Goal: Task Accomplishment & Management: Manage account settings

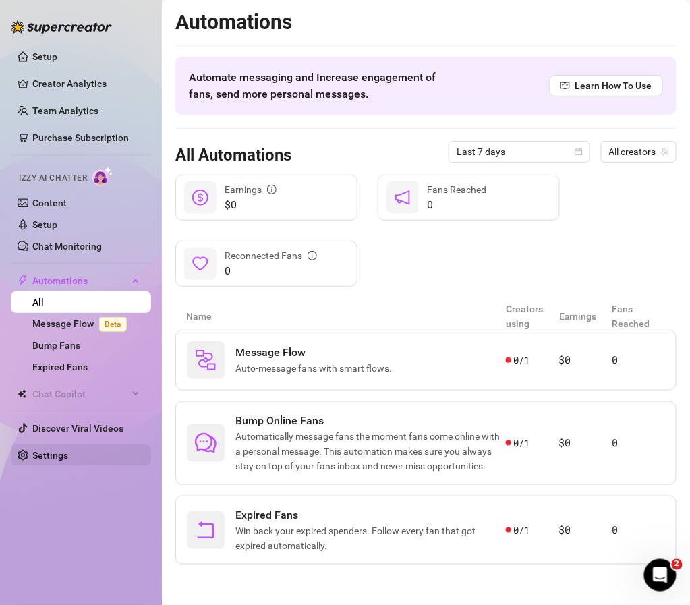
click at [44, 453] on link "Settings" at bounding box center [50, 455] width 36 height 11
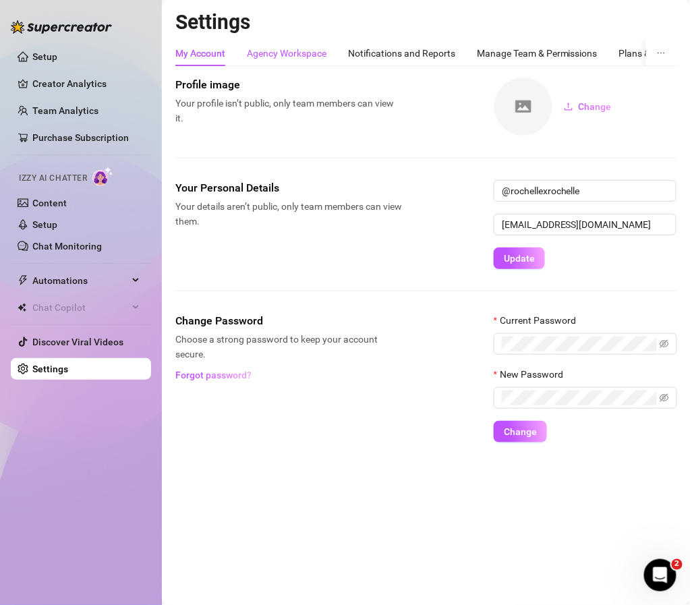
click at [291, 53] on div "Agency Workspace" at bounding box center [287, 53] width 80 height 15
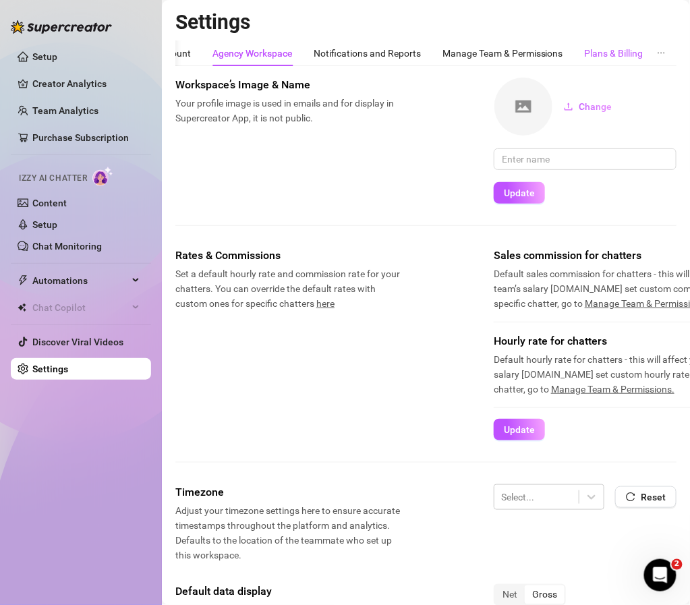
click at [638, 51] on div "Plans & Billing" at bounding box center [613, 53] width 59 height 15
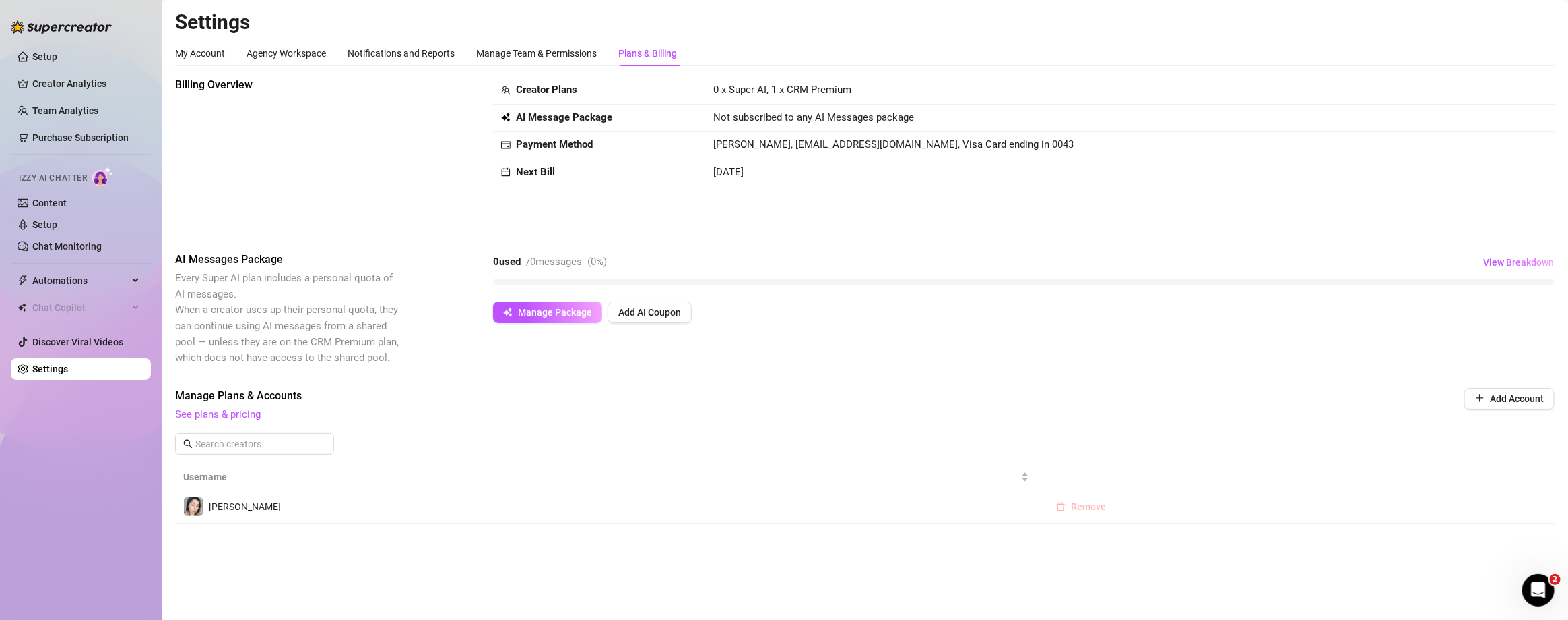
click at [689, 507] on span "Remove" at bounding box center [1088, 506] width 35 height 11
click at [588, 307] on span "Manage Package" at bounding box center [555, 312] width 74 height 11
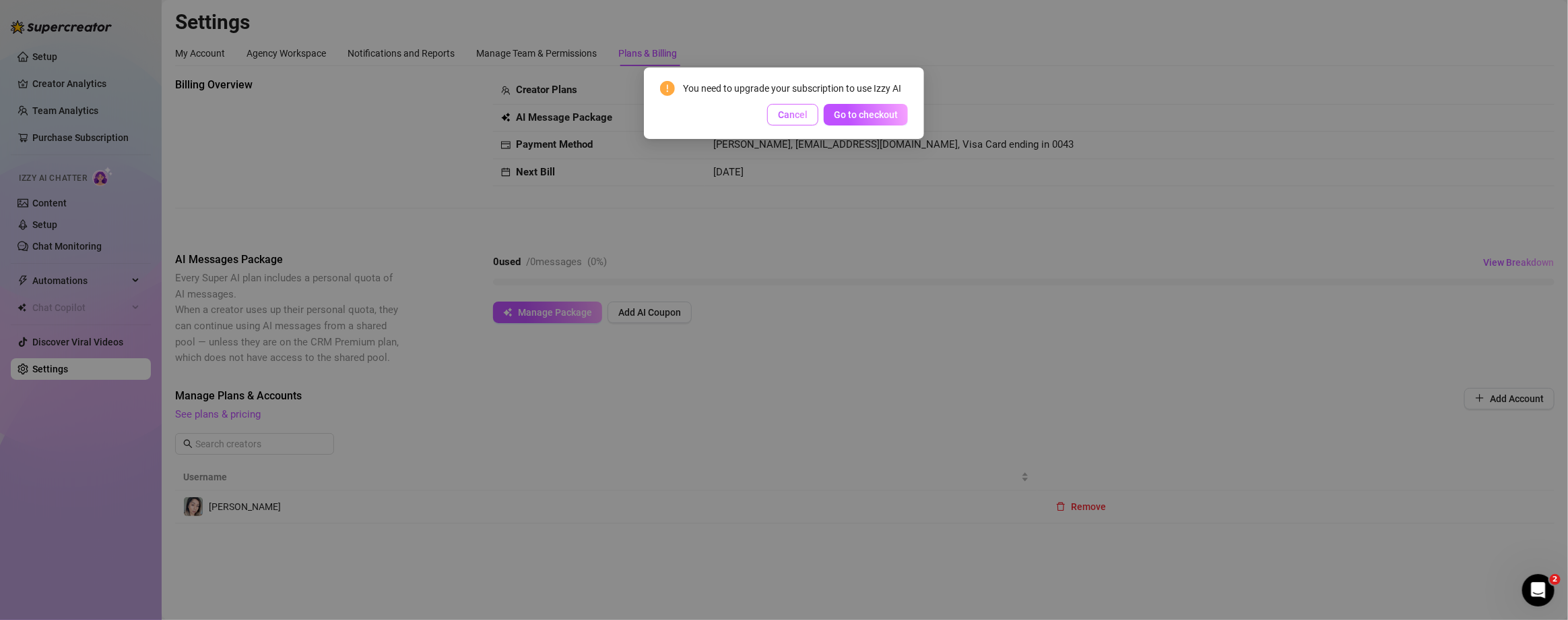
click at [689, 110] on span "Cancel" at bounding box center [793, 114] width 30 height 11
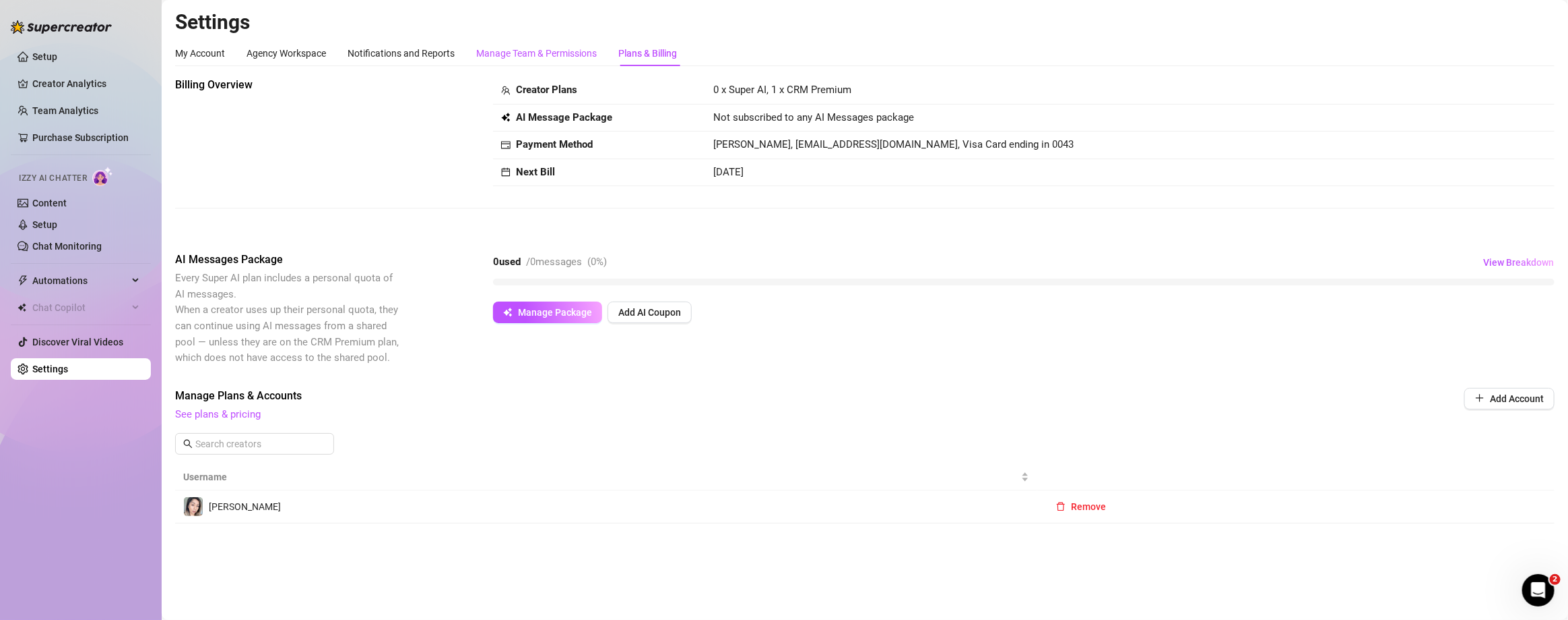
click at [591, 55] on div "Manage Team & Permissions" at bounding box center [537, 53] width 121 height 15
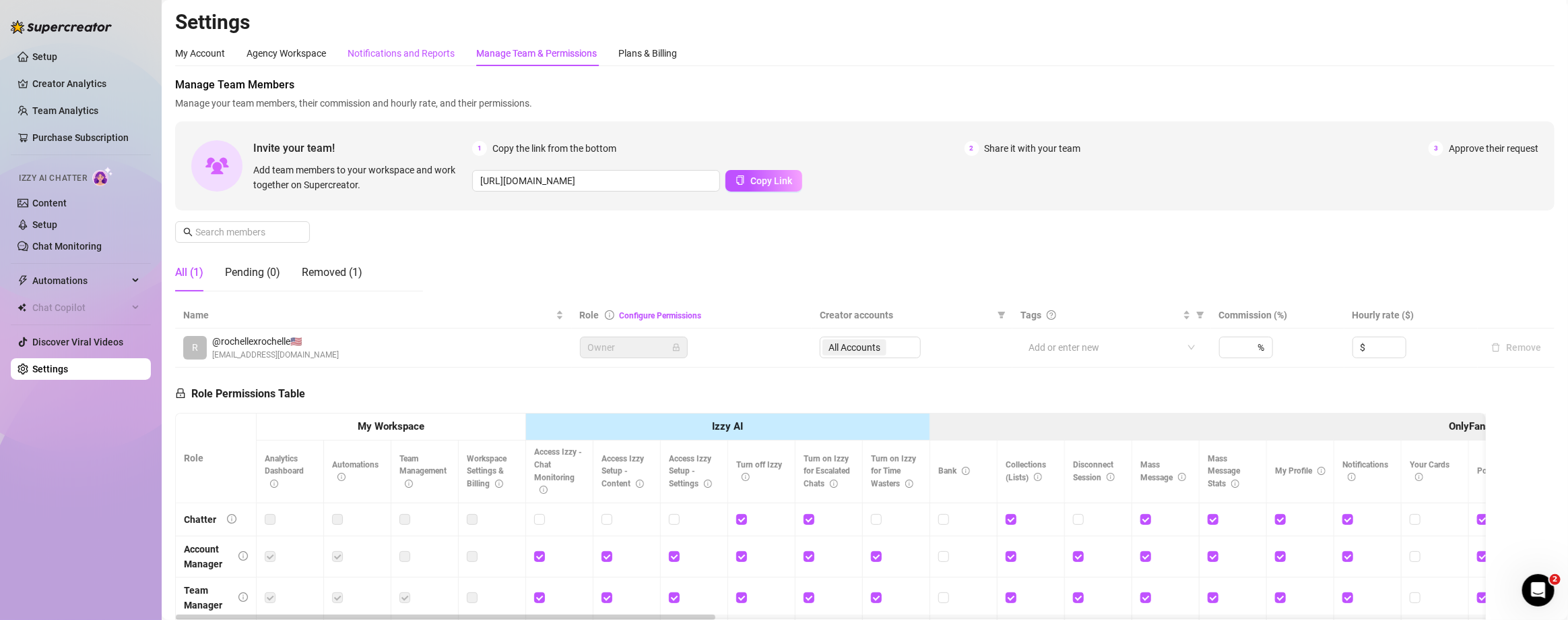
click at [442, 53] on div "Notifications and Reports" at bounding box center [401, 53] width 107 height 15
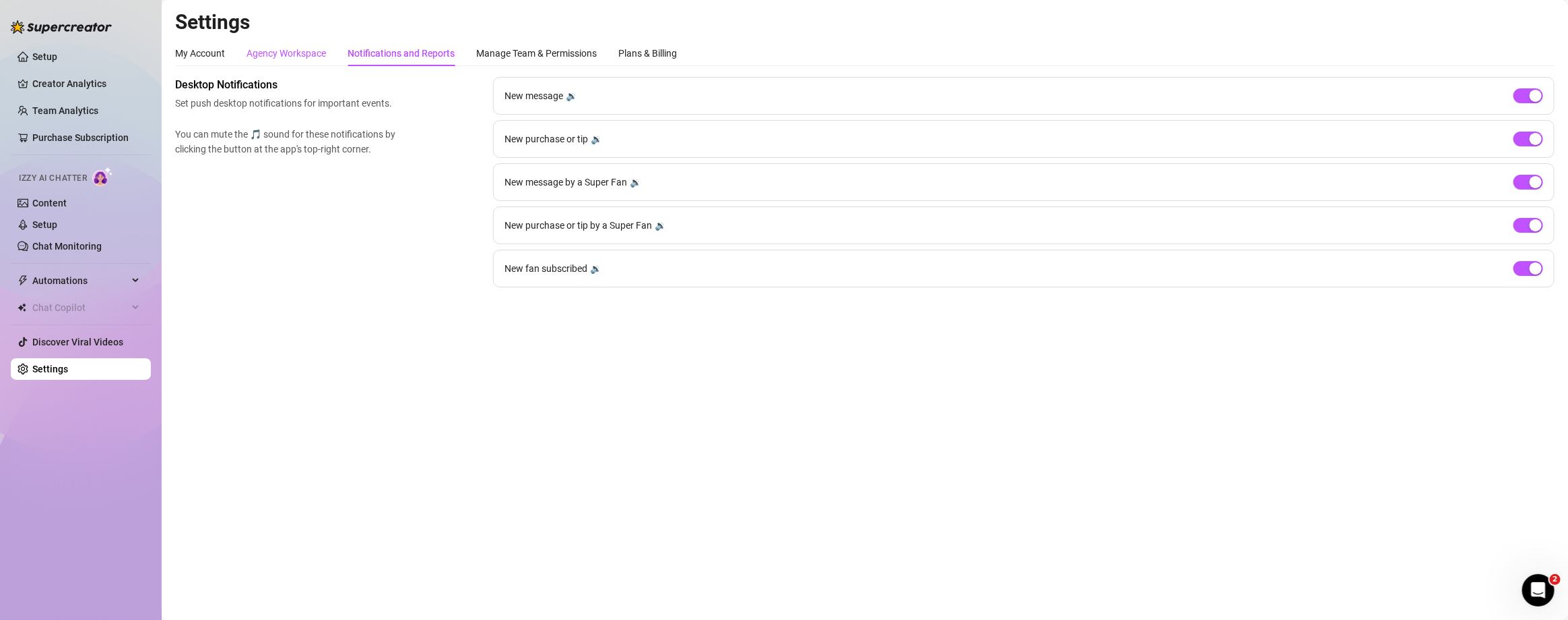
click at [266, 51] on div "Agency Workspace" at bounding box center [287, 53] width 80 height 15
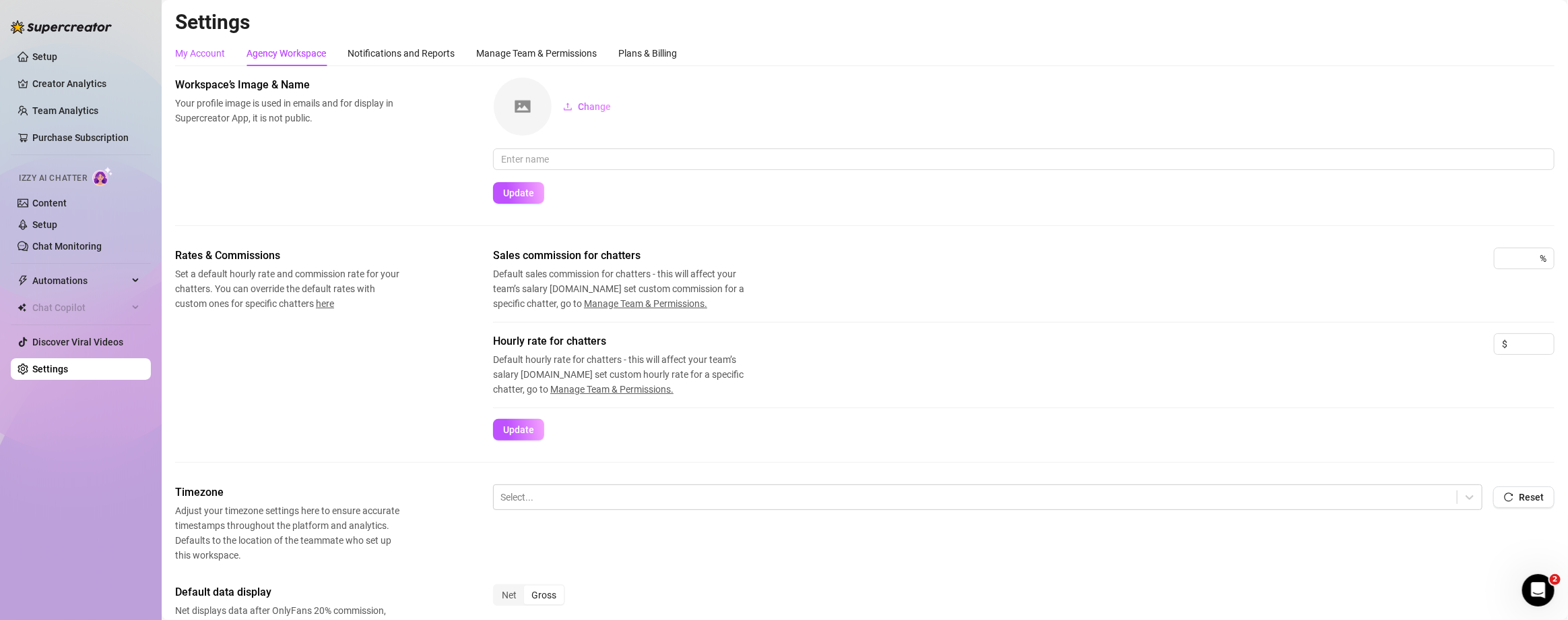
click at [197, 48] on div "My Account" at bounding box center [200, 53] width 50 height 15
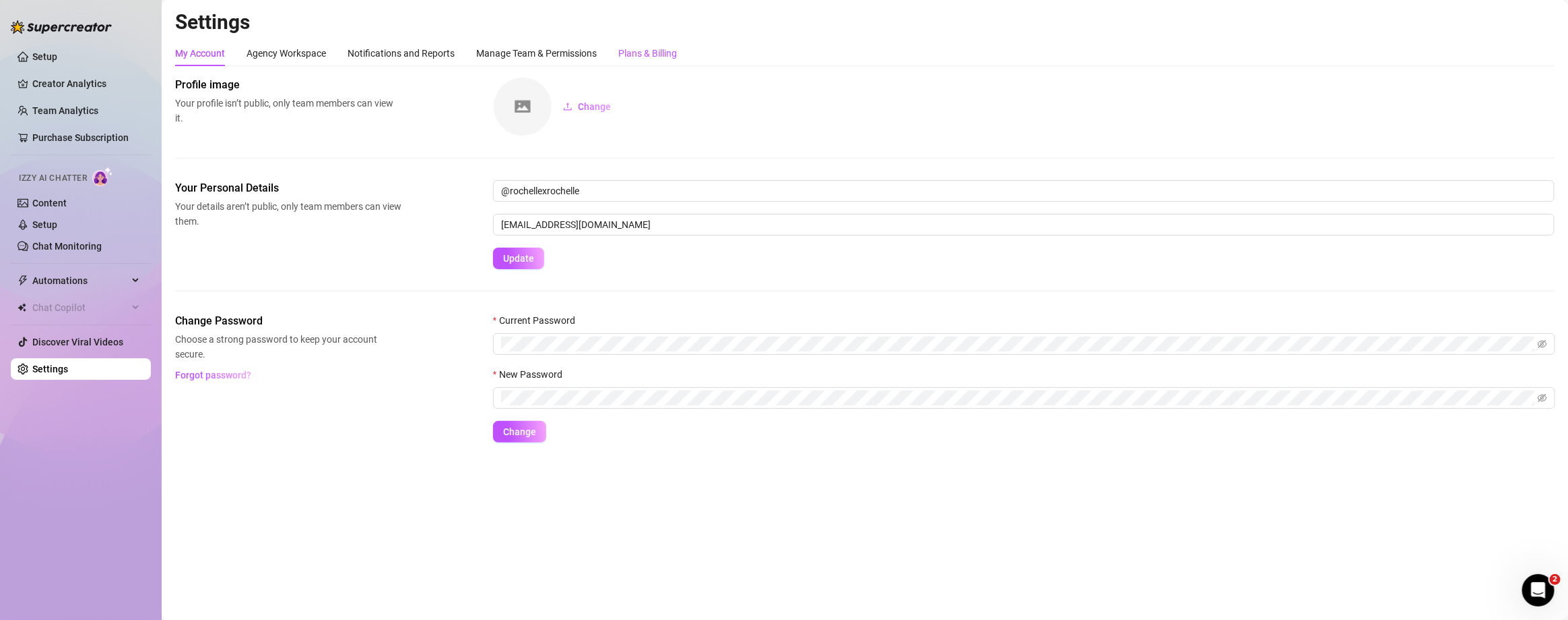
click at [642, 53] on div "Plans & Billing" at bounding box center [648, 53] width 59 height 15
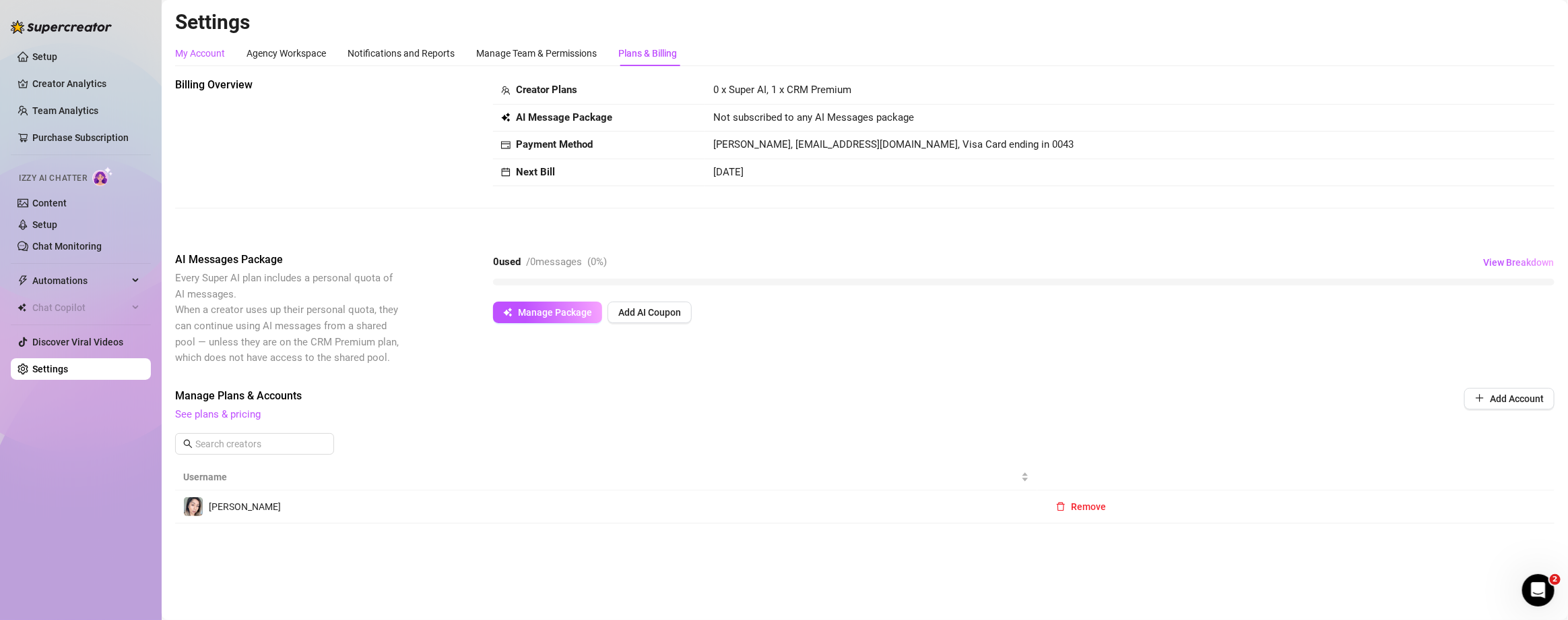
click at [200, 52] on div "My Account" at bounding box center [200, 53] width 50 height 15
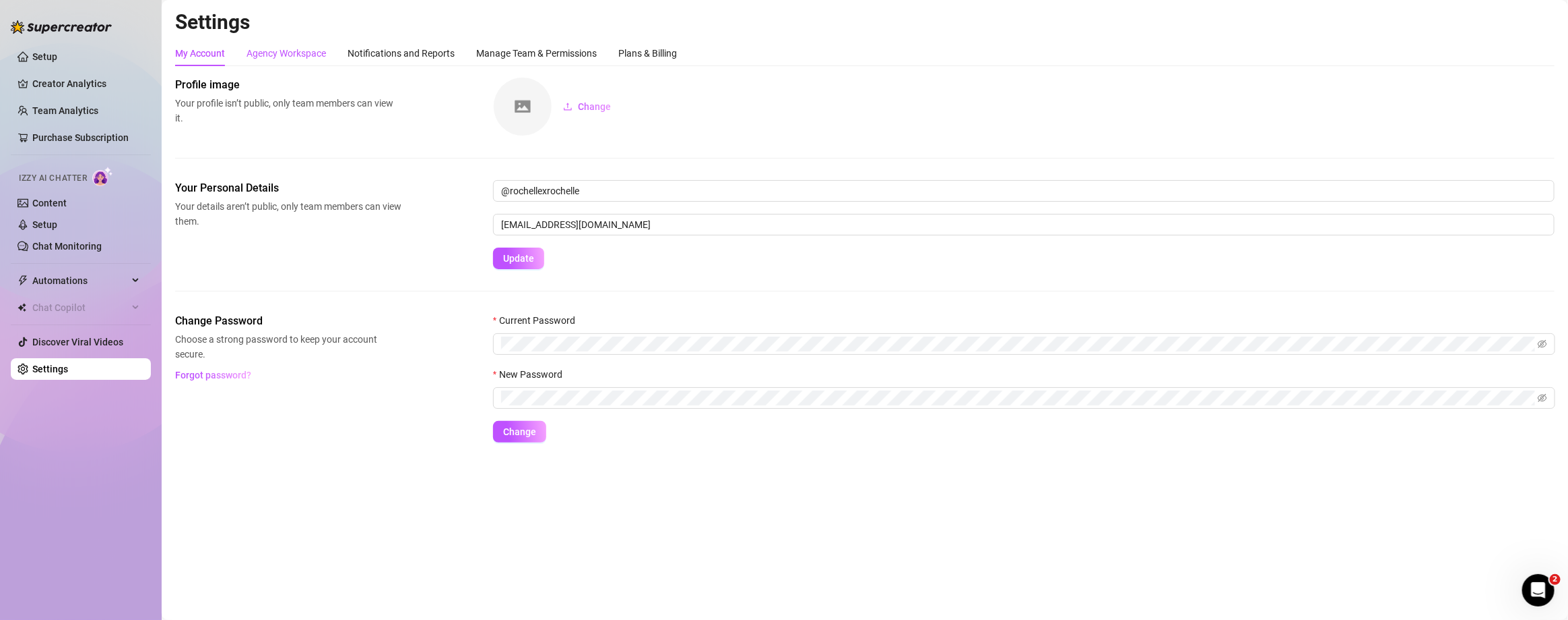
click at [266, 57] on div "Agency Workspace" at bounding box center [287, 53] width 80 height 15
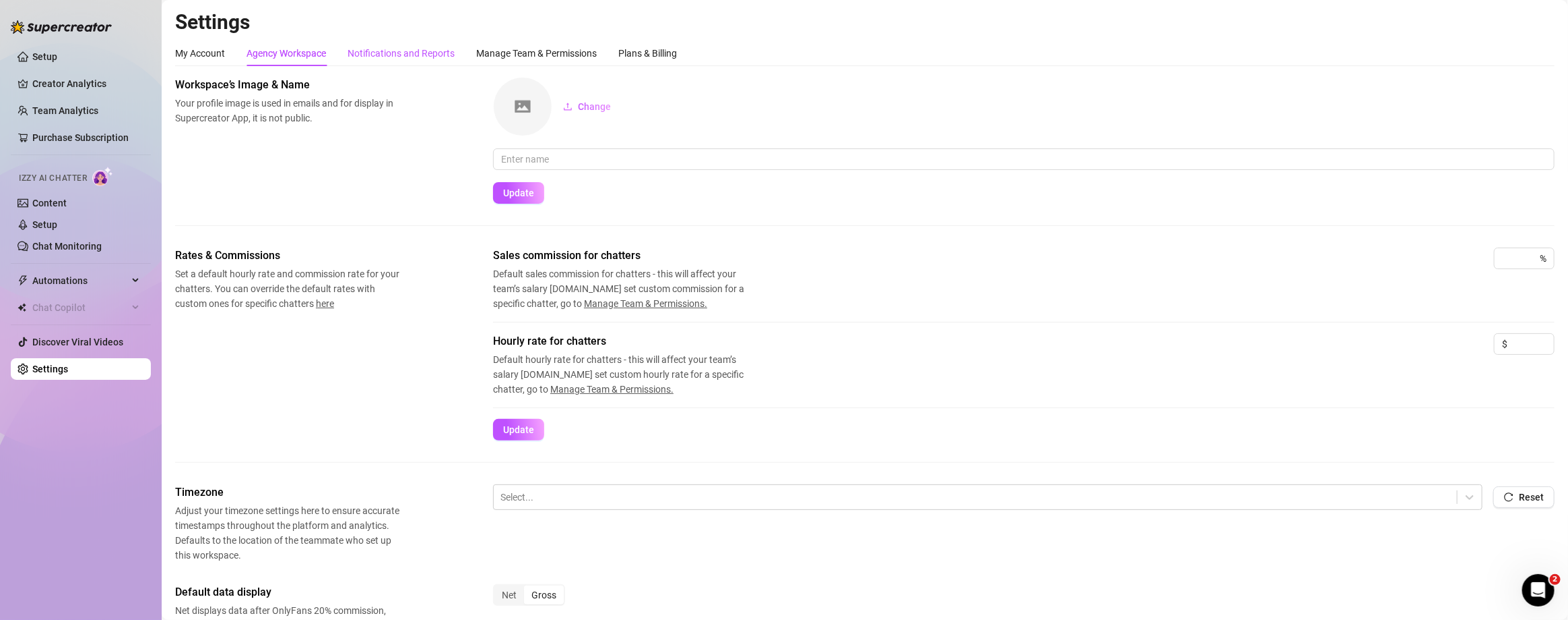
click at [378, 49] on div "Notifications and Reports" at bounding box center [401, 53] width 107 height 15
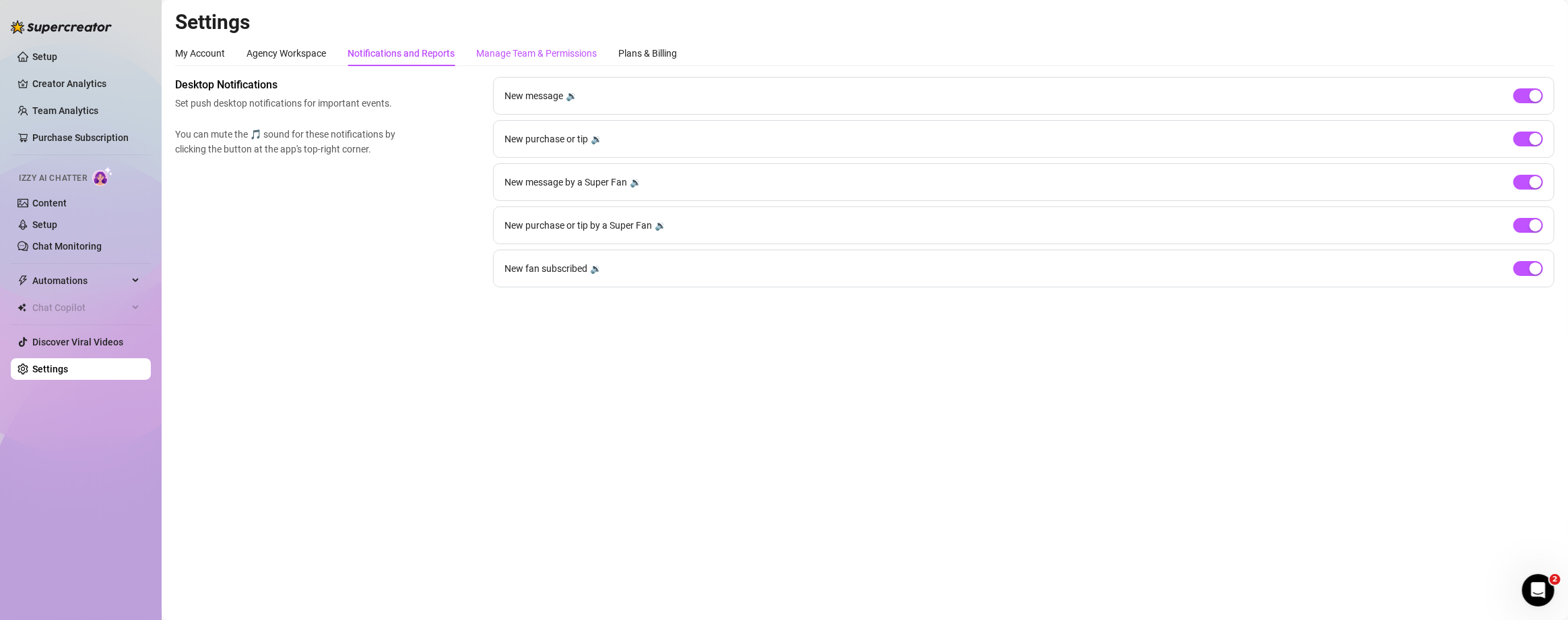
click at [541, 55] on div "Manage Team & Permissions" at bounding box center [537, 53] width 121 height 15
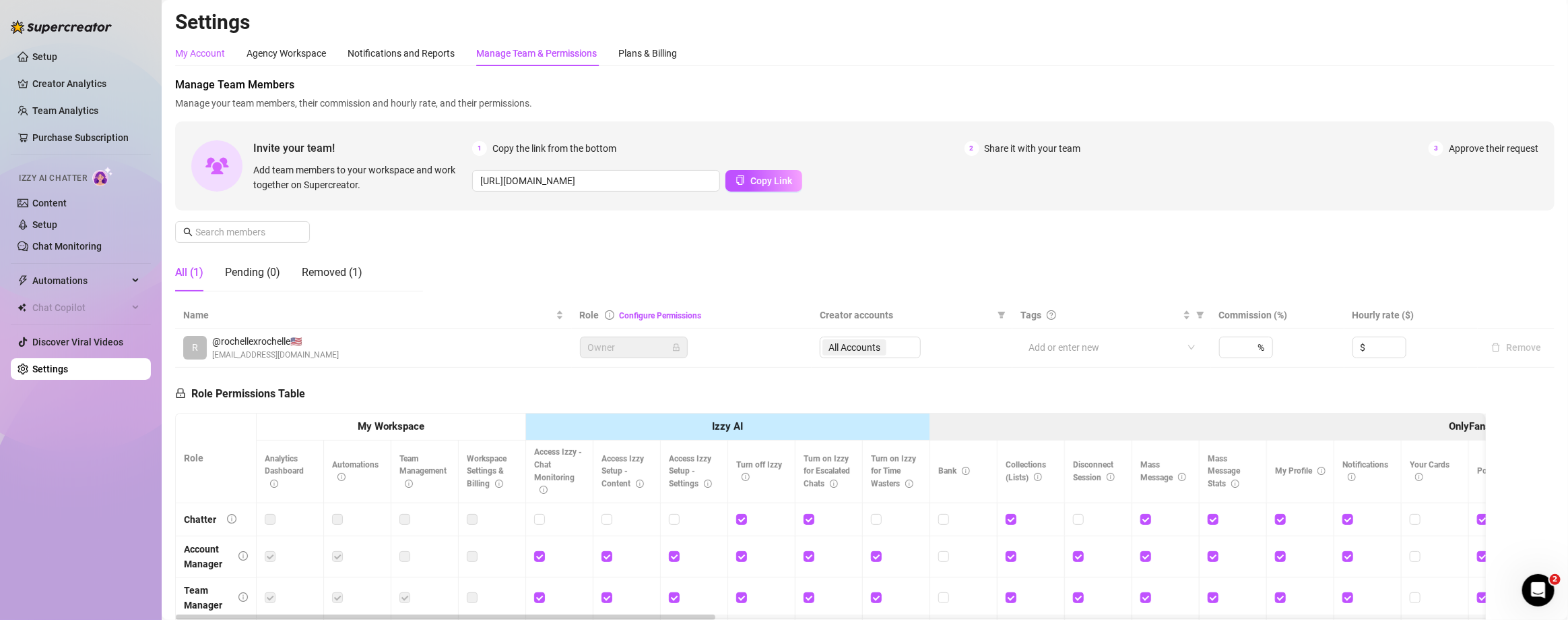
click at [177, 56] on div "My Account" at bounding box center [200, 53] width 50 height 15
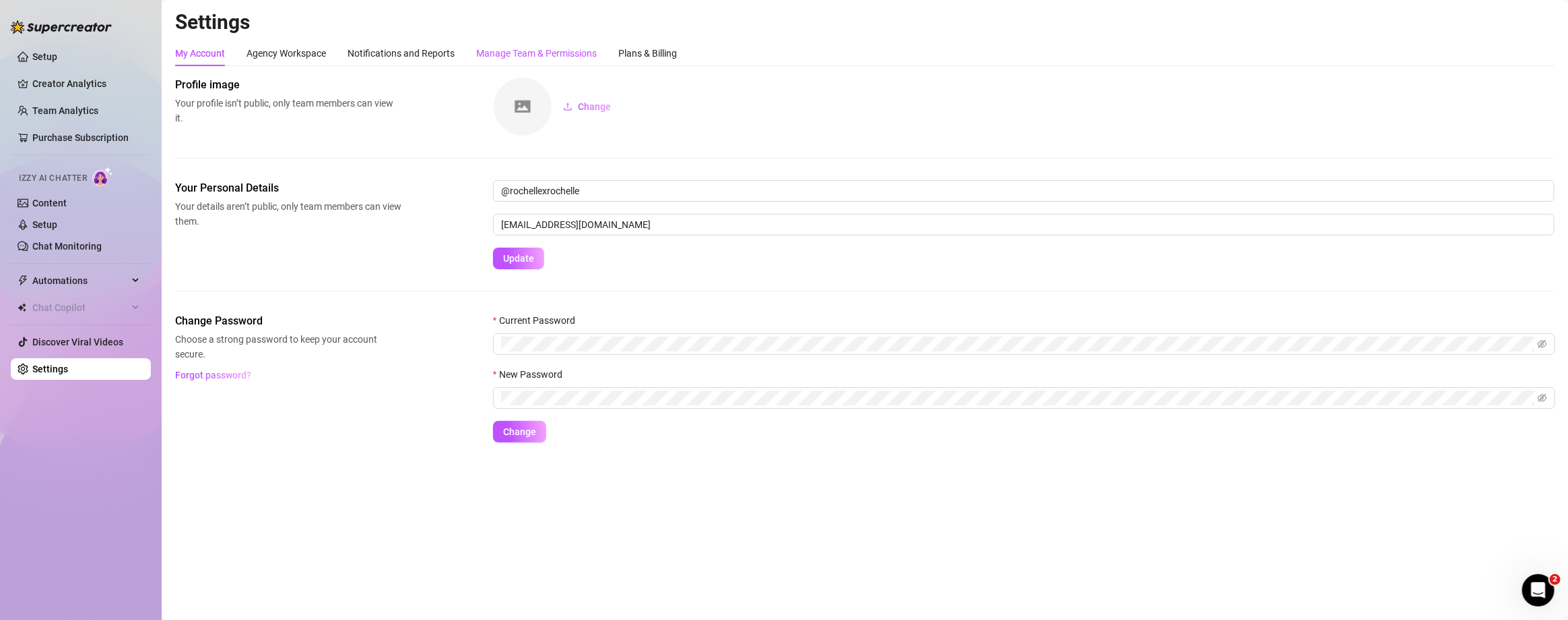
click at [554, 51] on div "Manage Team & Permissions" at bounding box center [537, 53] width 121 height 15
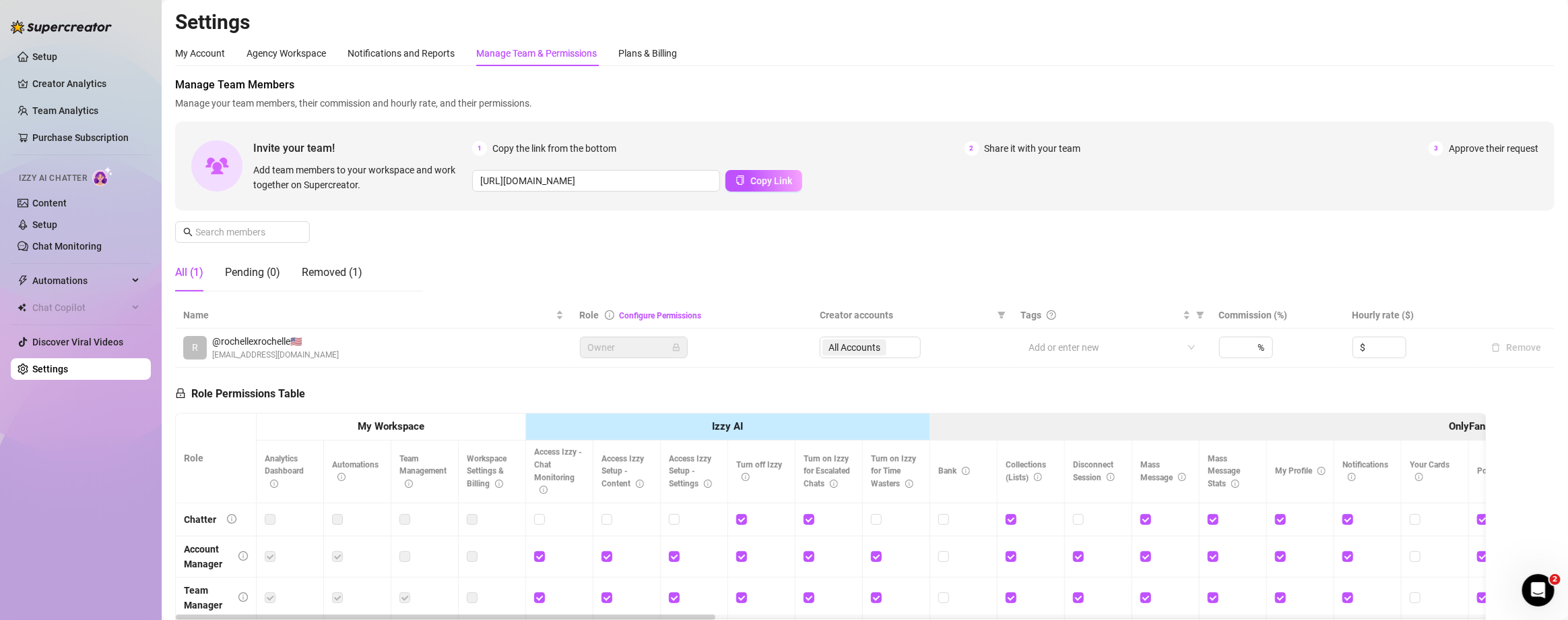
click at [255, 343] on span "@rochellexrochelle 🇺🇸" at bounding box center [275, 341] width 127 height 15
click at [689, 417] on th "OnlyFans Side Menu" at bounding box center [1503, 427] width 1145 height 28
click at [689, 427] on th "OnlyFans Side Menu" at bounding box center [1503, 427] width 1145 height 28
click at [632, 57] on div "Plans & Billing" at bounding box center [648, 53] width 59 height 15
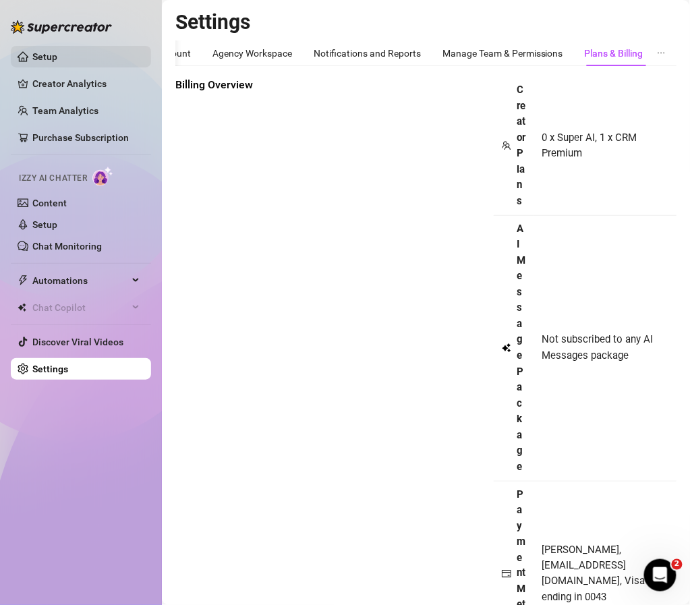
click at [57, 59] on link "Setup" at bounding box center [44, 56] width 25 height 11
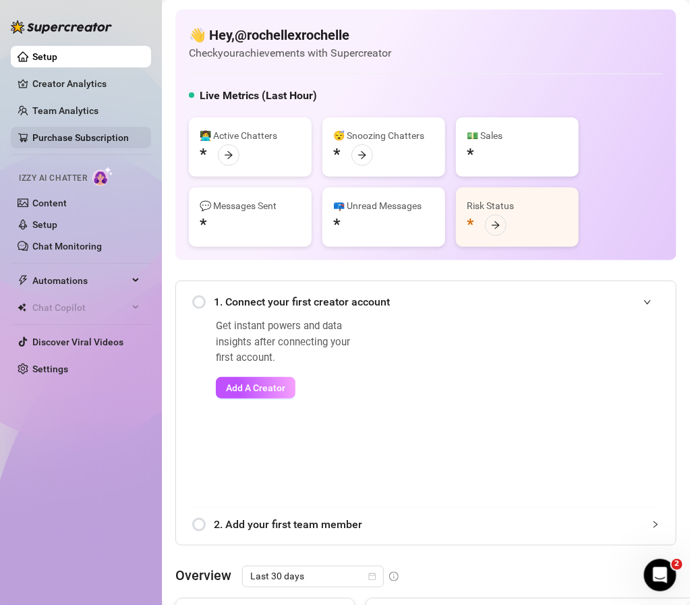
click at [61, 137] on link "Purchase Subscription" at bounding box center [80, 137] width 96 height 11
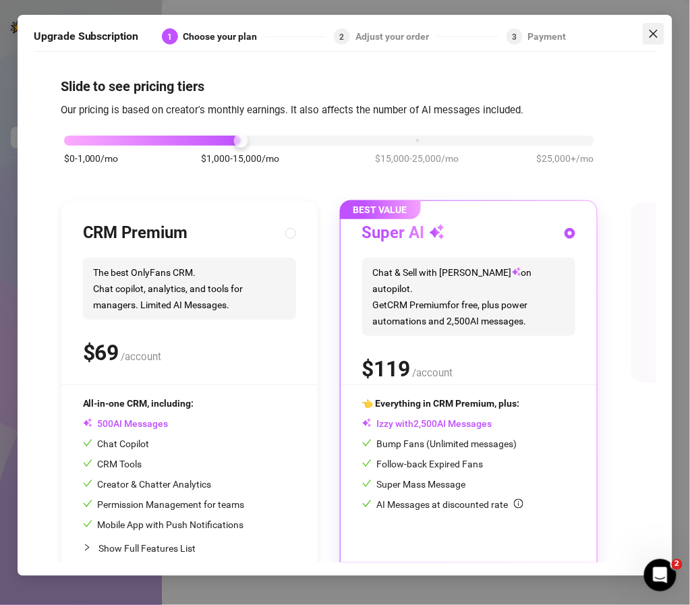
click at [653, 32] on icon "close" at bounding box center [653, 34] width 8 height 8
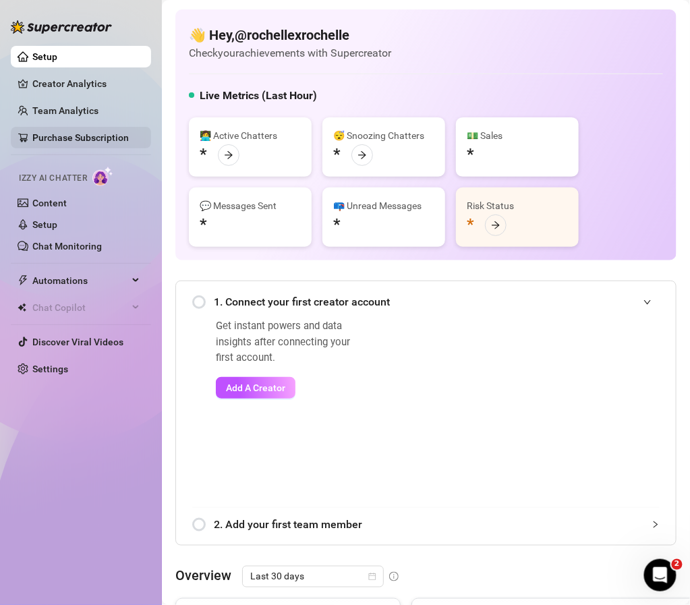
click at [80, 139] on link "Purchase Subscription" at bounding box center [80, 137] width 96 height 11
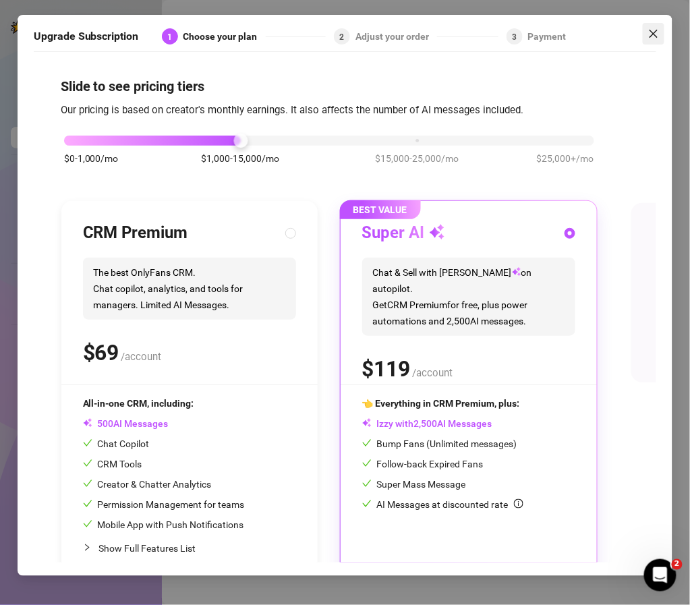
click at [644, 37] on span "Close" at bounding box center [653, 33] width 22 height 11
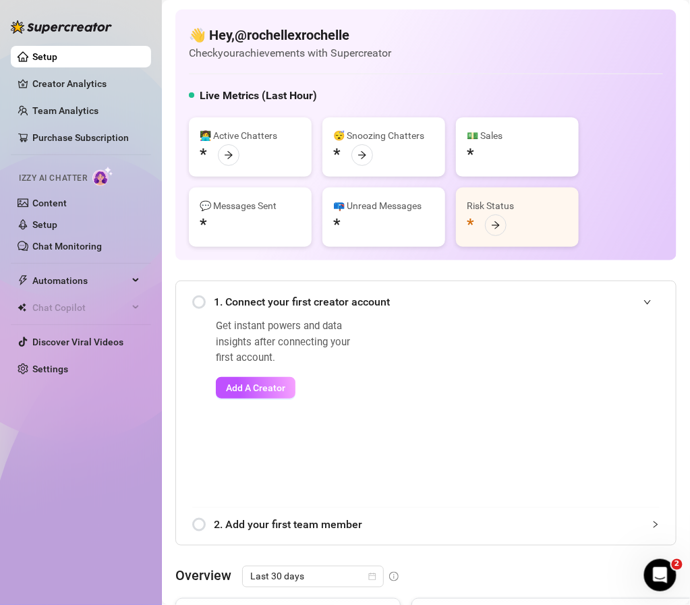
click at [564, 566] on div "Overview Last 30 days" at bounding box center [425, 577] width 501 height 22
click at [68, 80] on link "Creator Analytics" at bounding box center [86, 84] width 108 height 22
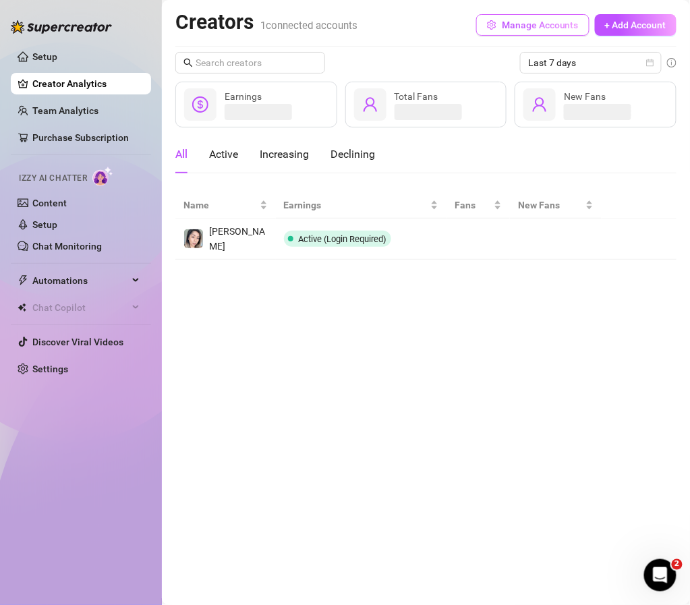
click at [529, 25] on span "Manage Accounts" at bounding box center [540, 25] width 77 height 11
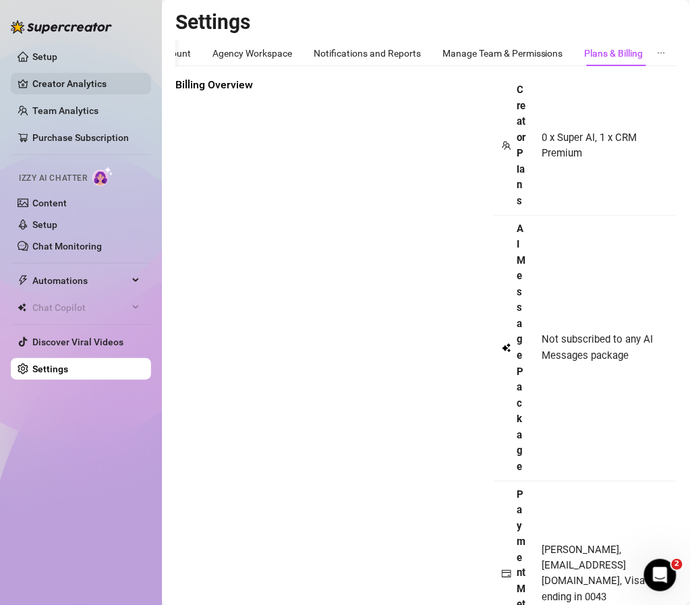
click at [78, 82] on link "Creator Analytics" at bounding box center [86, 84] width 108 height 22
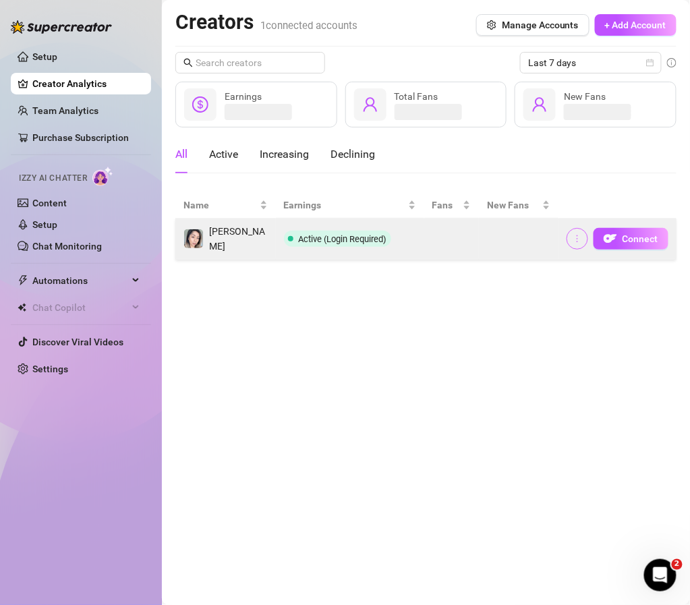
click at [581, 240] on icon "more" at bounding box center [576, 238] width 9 height 9
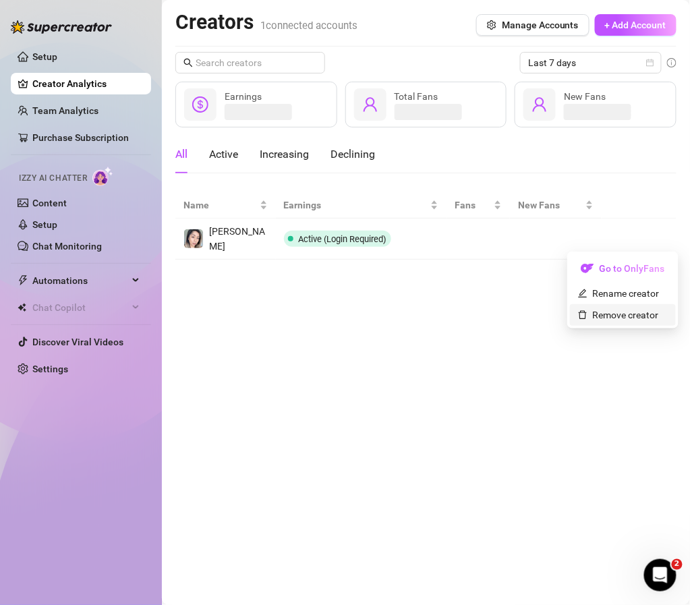
click at [593, 313] on link "Remove creator" at bounding box center [618, 314] width 81 height 11
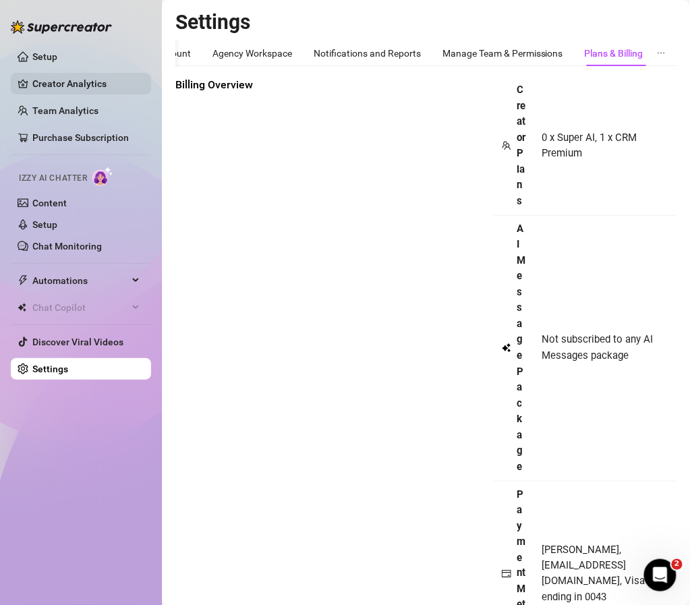
click at [59, 78] on link "Creator Analytics" at bounding box center [86, 84] width 108 height 22
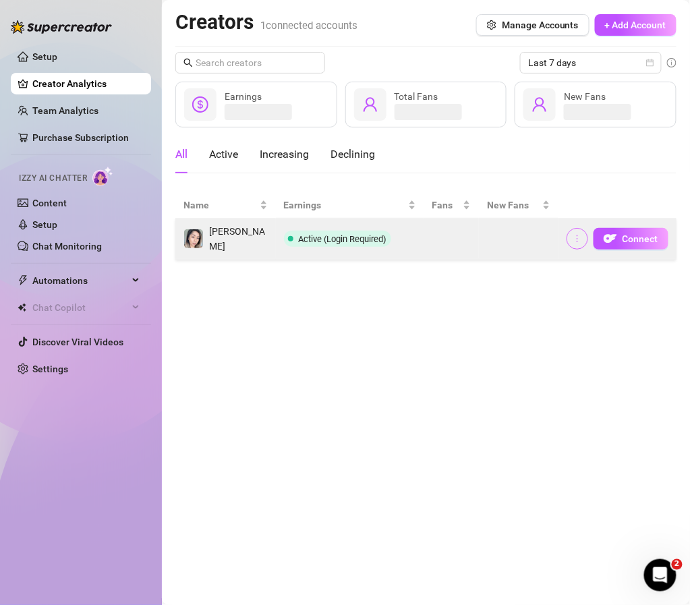
click at [584, 239] on button "button" at bounding box center [577, 239] width 22 height 22
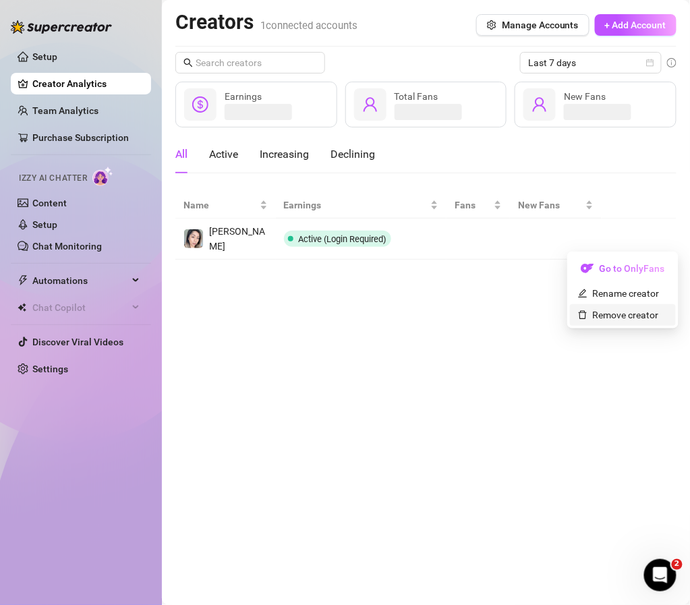
click at [583, 311] on link "Remove creator" at bounding box center [618, 314] width 81 height 11
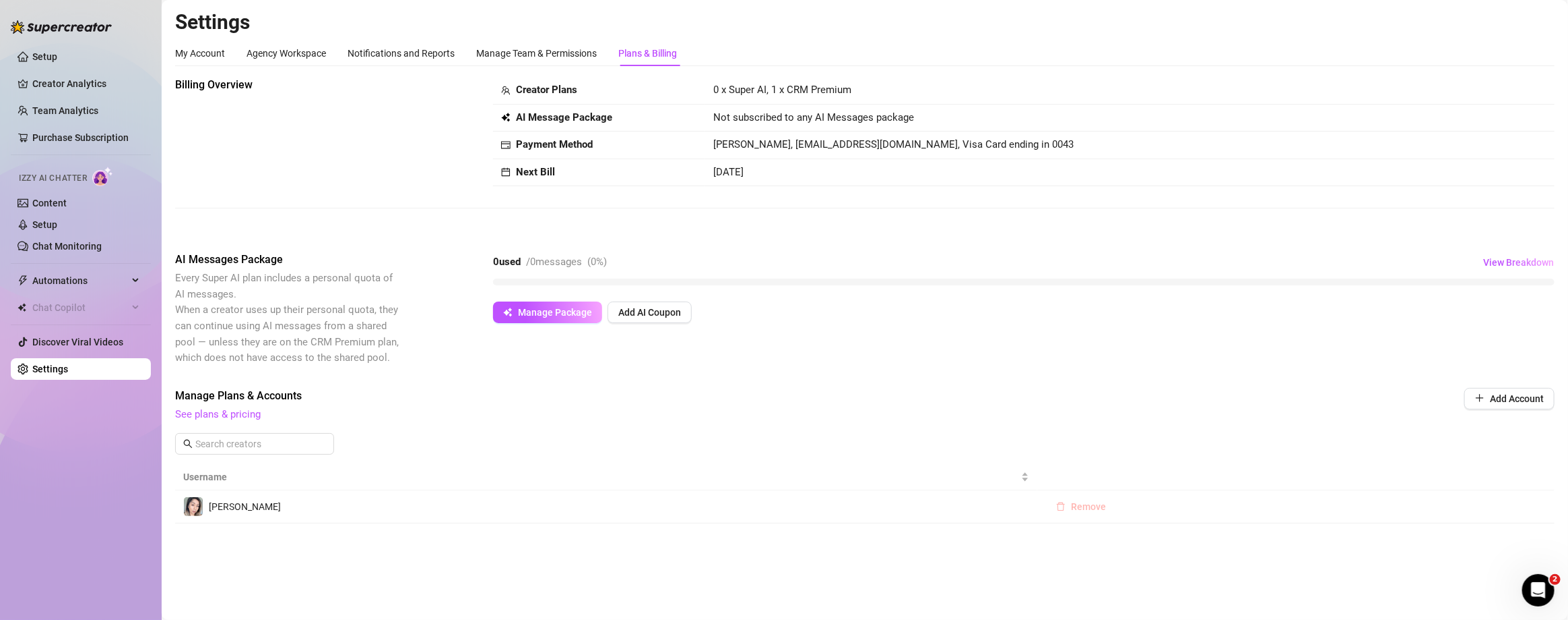
click at [689, 503] on span "Remove" at bounding box center [1088, 506] width 35 height 11
click at [689, 466] on button "OK" at bounding box center [1172, 469] width 22 height 16
click at [86, 78] on link "Creator Analytics" at bounding box center [86, 84] width 108 height 22
